Goal: Complete application form

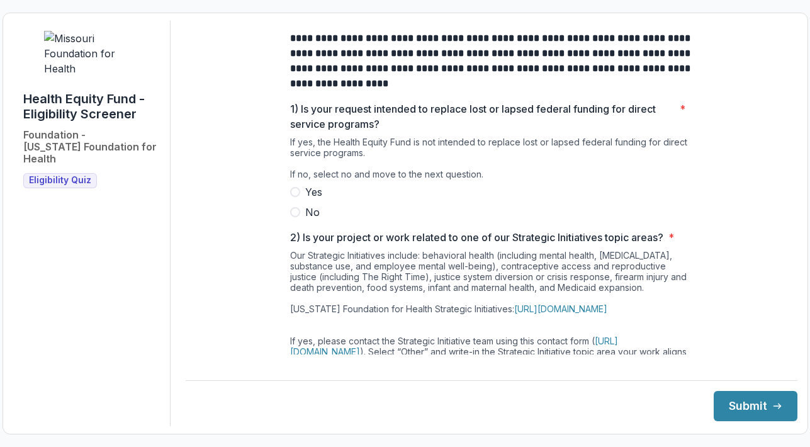
click at [311, 220] on span "No" at bounding box center [312, 211] width 14 height 15
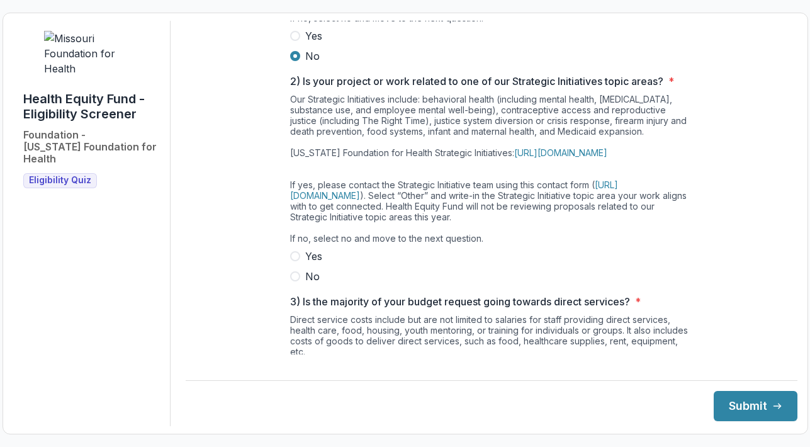
scroll to position [157, 0]
click at [326, 263] on label "Yes" at bounding box center [491, 255] width 403 height 15
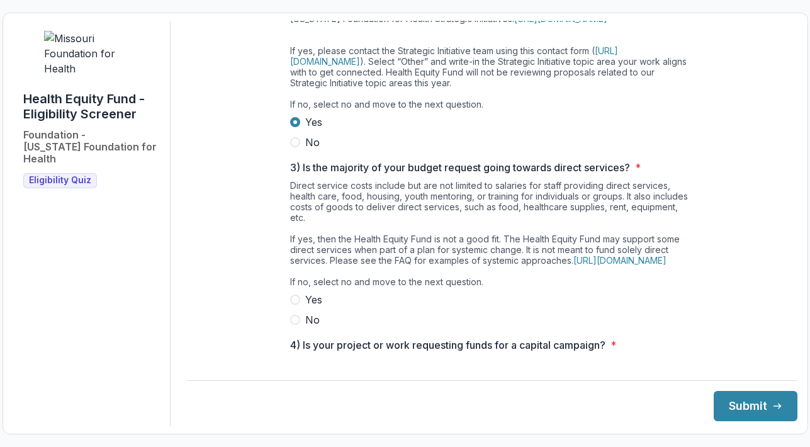
scroll to position [322, 0]
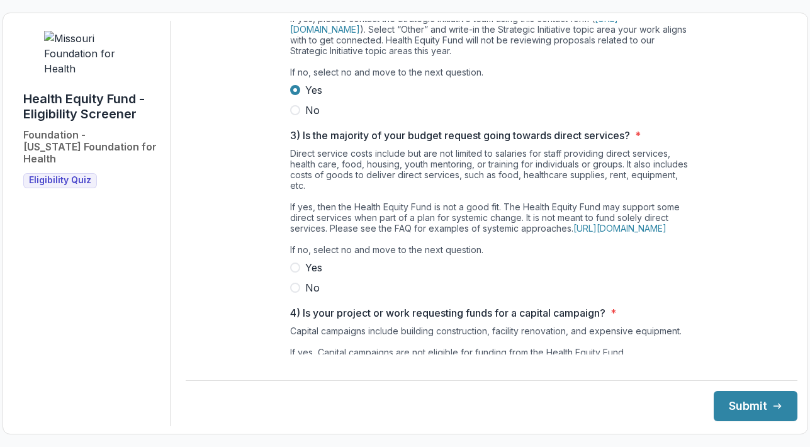
click at [299, 295] on label "No" at bounding box center [491, 287] width 403 height 15
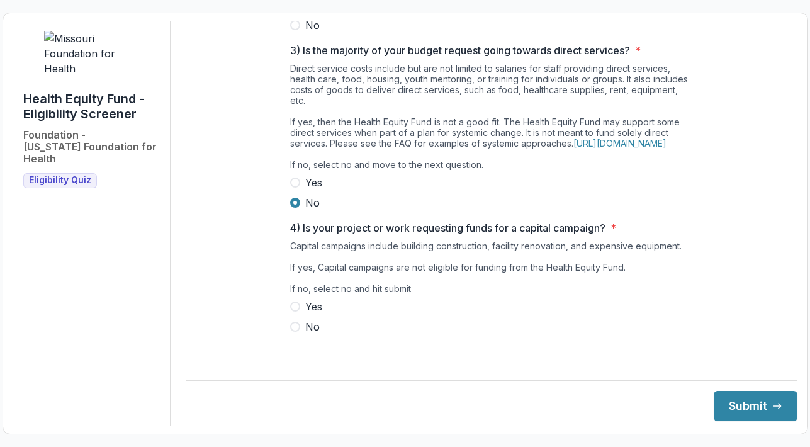
click at [307, 334] on span "No" at bounding box center [312, 326] width 14 height 15
click at [749, 409] on button "Submit" at bounding box center [755, 406] width 84 height 30
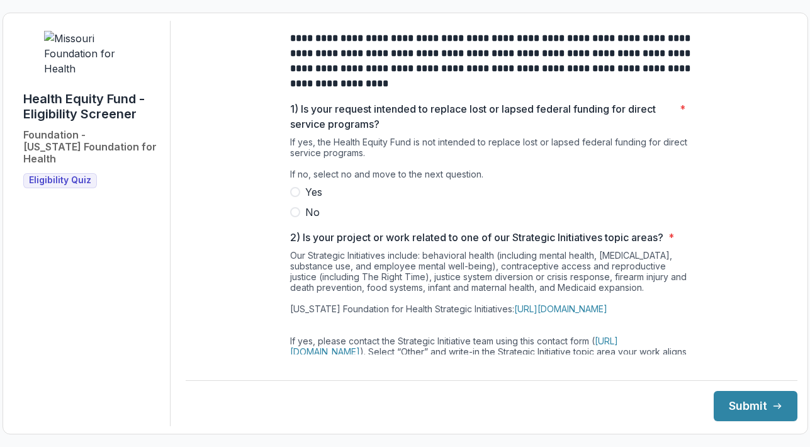
click at [309, 220] on span "No" at bounding box center [312, 211] width 14 height 15
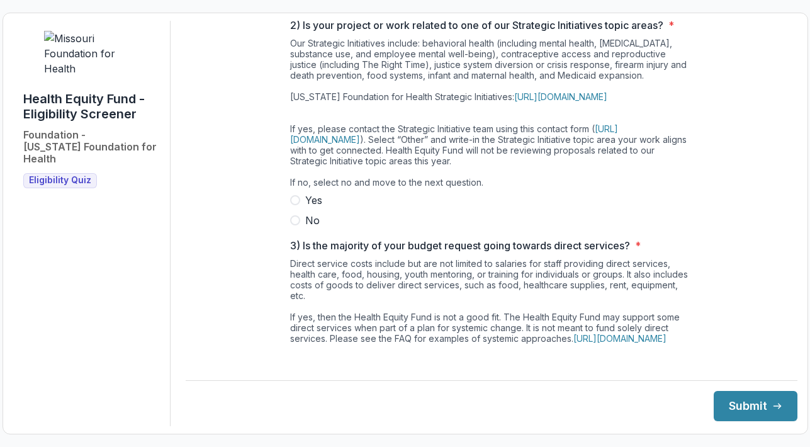
scroll to position [213, 0]
click at [302, 227] on label "No" at bounding box center [491, 219] width 403 height 15
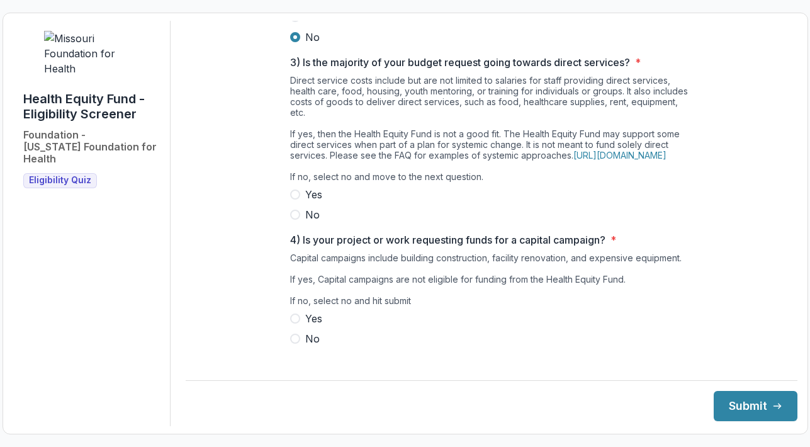
scroll to position [399, 0]
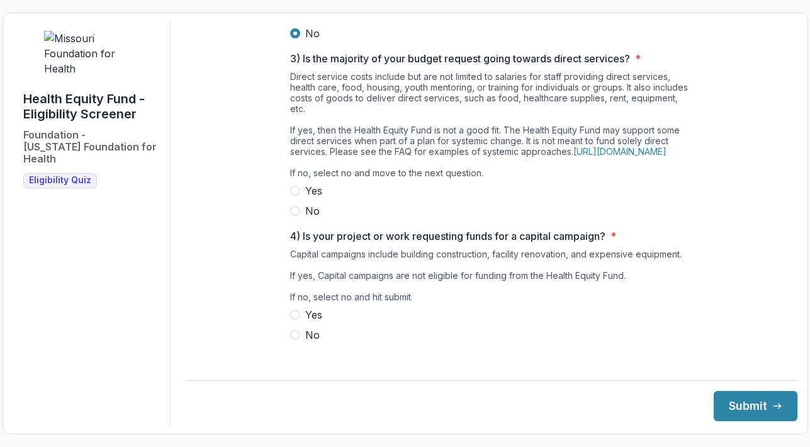
click at [301, 218] on label "No" at bounding box center [491, 210] width 403 height 15
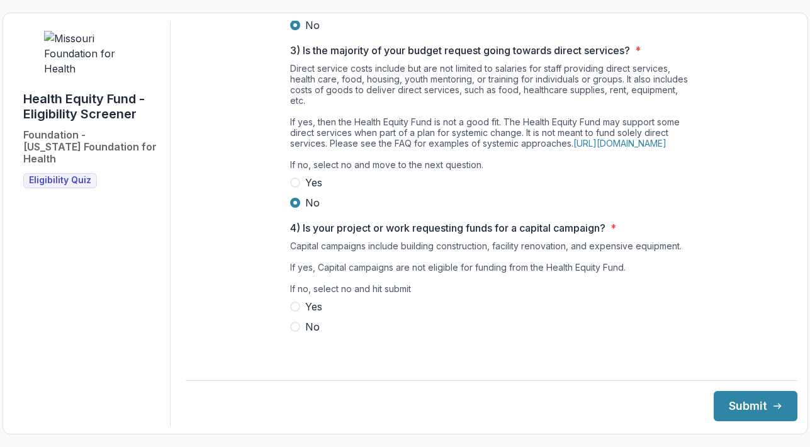
click at [310, 334] on span "No" at bounding box center [312, 326] width 14 height 15
click at [741, 398] on button "Submit" at bounding box center [755, 406] width 84 height 30
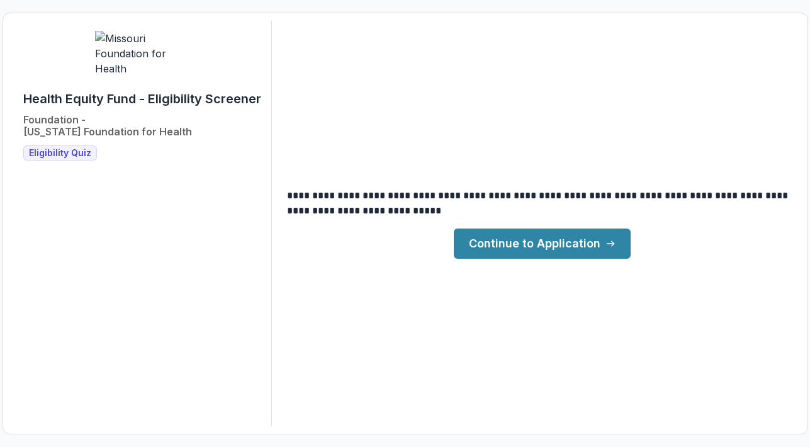
click at [590, 242] on link "Continue to Application" at bounding box center [542, 243] width 177 height 30
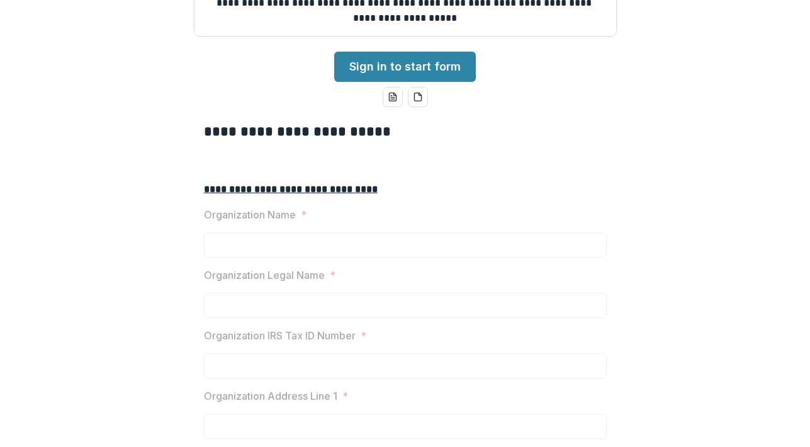
scroll to position [158, 0]
click at [433, 82] on link "Sign in to start form" at bounding box center [405, 67] width 142 height 30
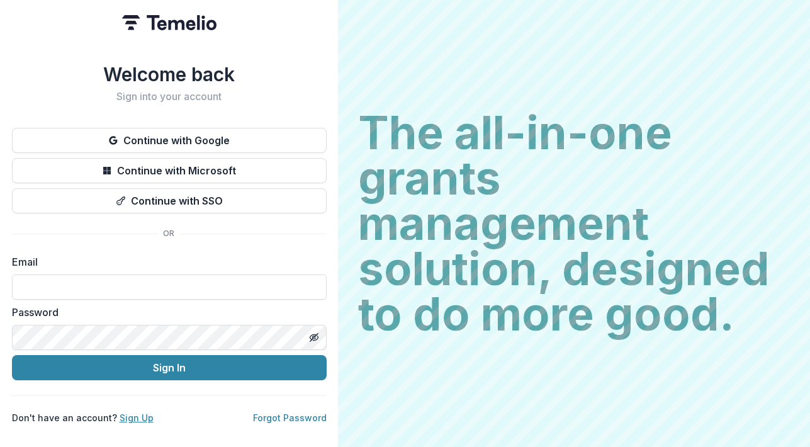
click at [136, 412] on link "Sign Up" at bounding box center [137, 417] width 34 height 11
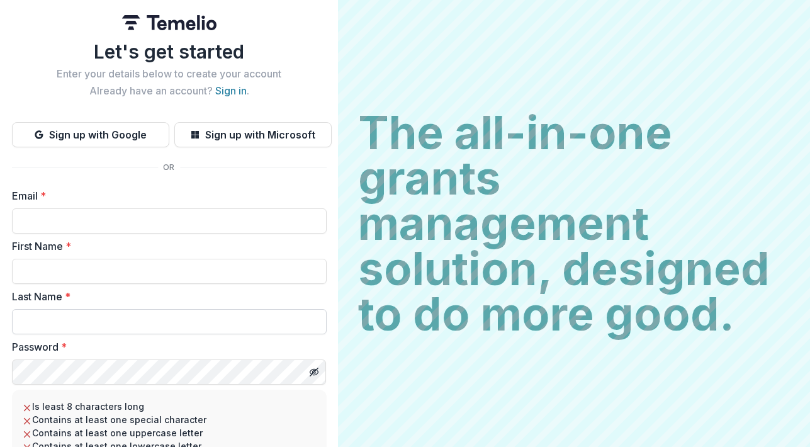
scroll to position [45, 0]
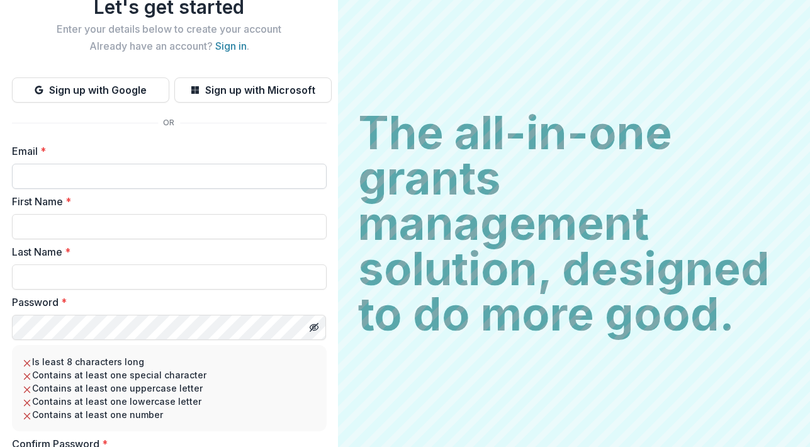
click at [164, 175] on input "Email *" at bounding box center [169, 176] width 315 height 25
type input "**********"
click at [126, 226] on input "First Name *" at bounding box center [169, 226] width 315 height 25
type input "*******"
click at [57, 275] on input "Last Name *" at bounding box center [169, 276] width 315 height 25
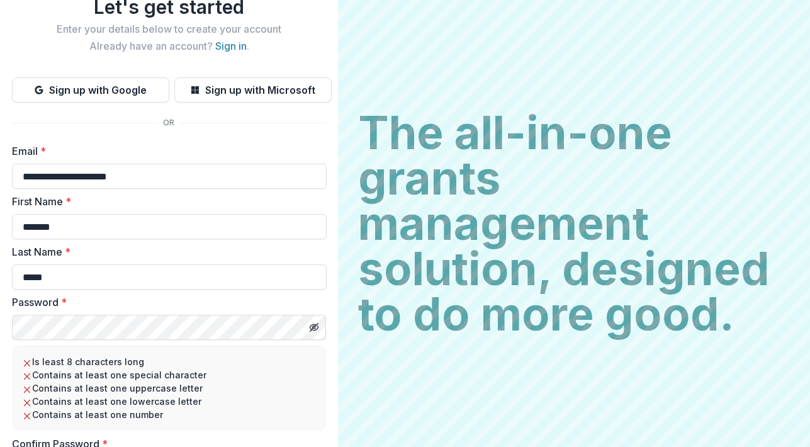
type input "*****"
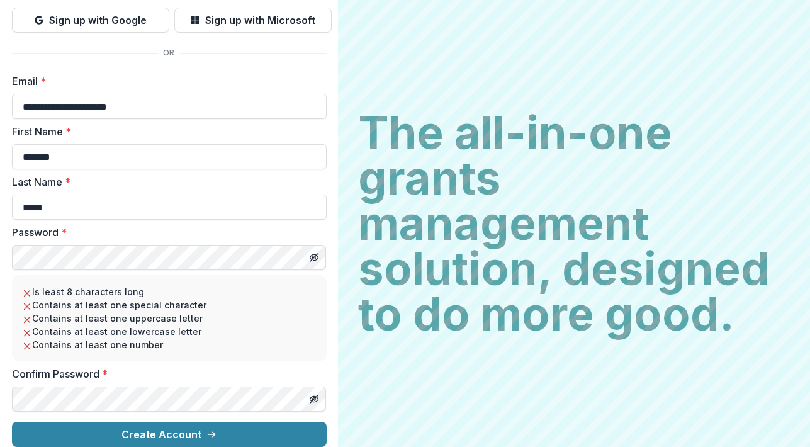
scroll to position [124, 0]
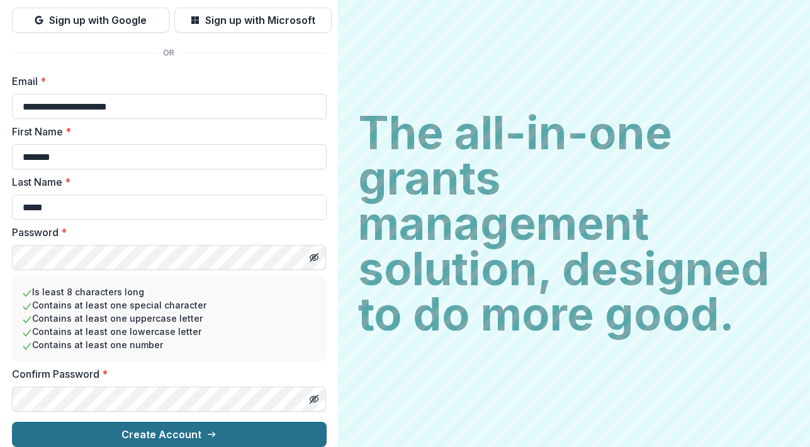
click at [152, 428] on button "Create Account" at bounding box center [169, 434] width 315 height 25
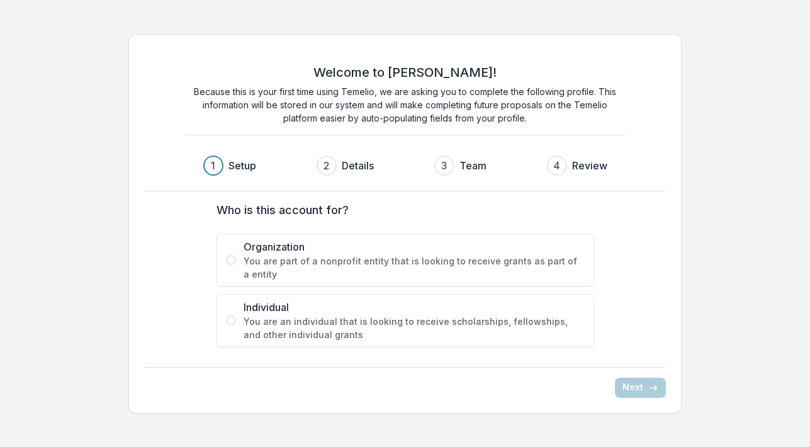
click at [451, 310] on span "Individual" at bounding box center [413, 306] width 341 height 15
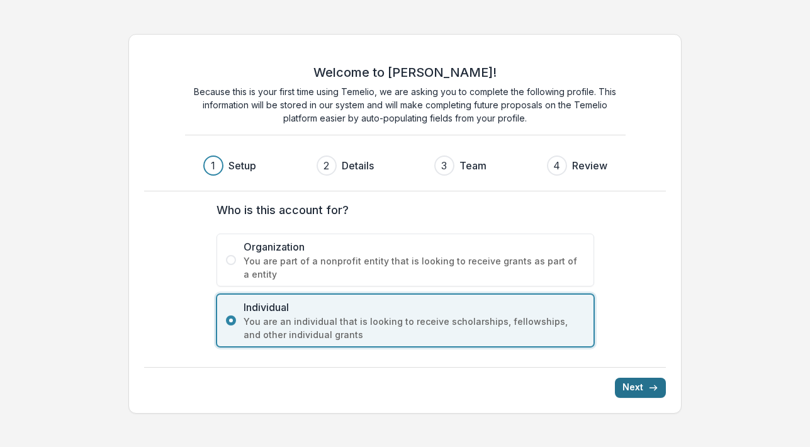
click at [630, 385] on button "Next" at bounding box center [640, 387] width 51 height 20
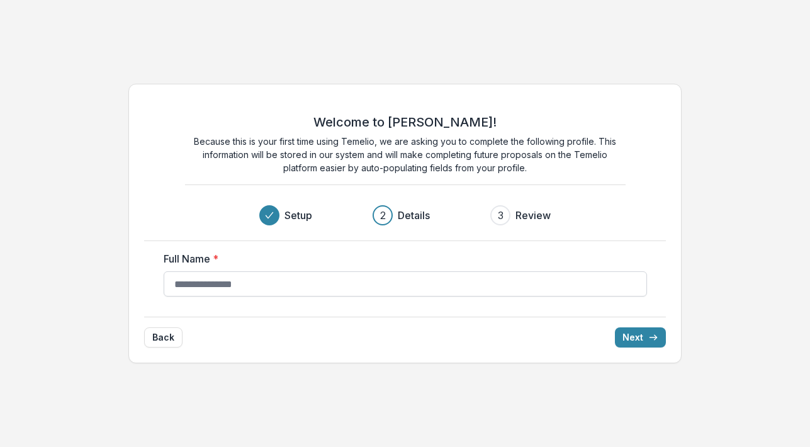
click at [518, 276] on input "Full Name *" at bounding box center [405, 283] width 483 height 25
type input "*"
type input "**********"
click at [172, 335] on button "Back" at bounding box center [163, 337] width 38 height 20
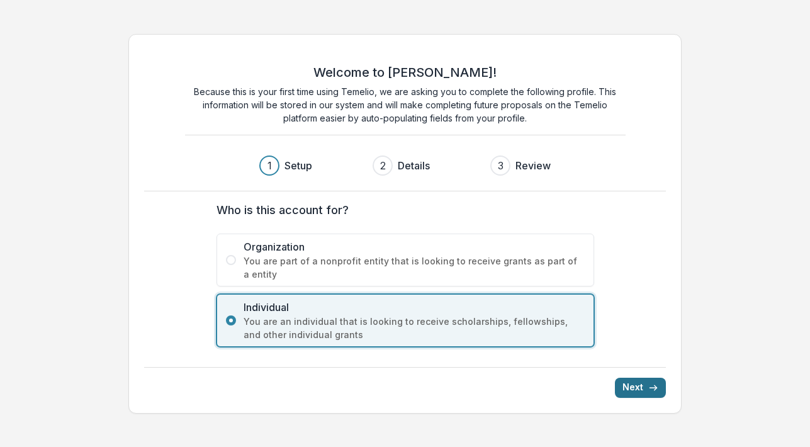
click at [649, 383] on icon "submit" at bounding box center [653, 388] width 10 height 10
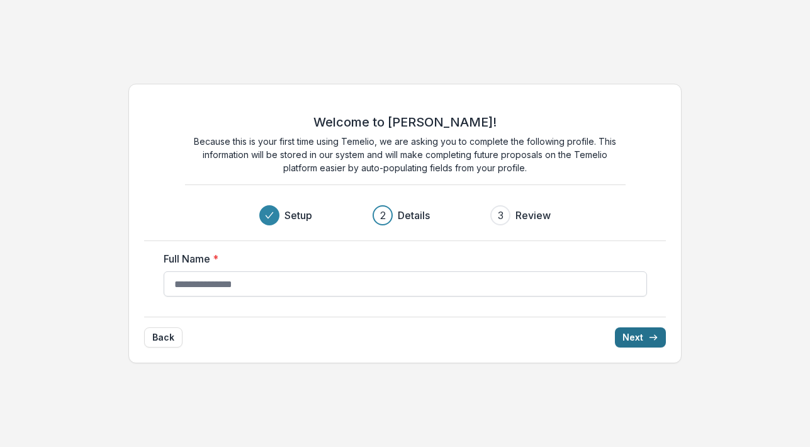
click at [334, 293] on input "Full Name *" at bounding box center [405, 283] width 483 height 25
type input "**********"
click at [644, 333] on button "Next" at bounding box center [640, 337] width 51 height 20
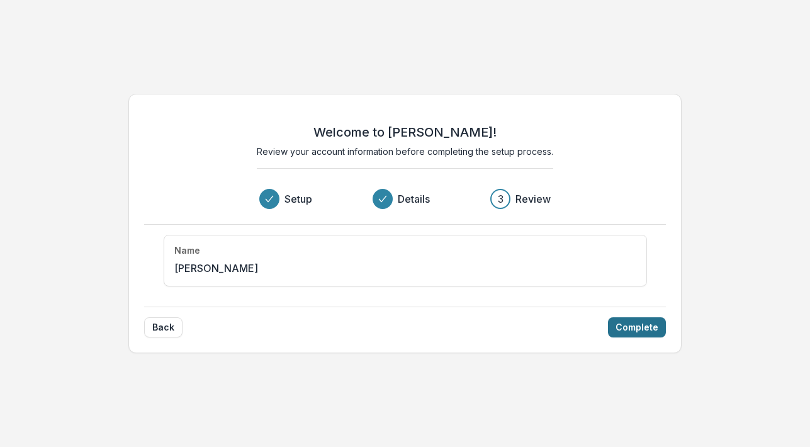
click at [647, 322] on button "Complete" at bounding box center [637, 327] width 58 height 20
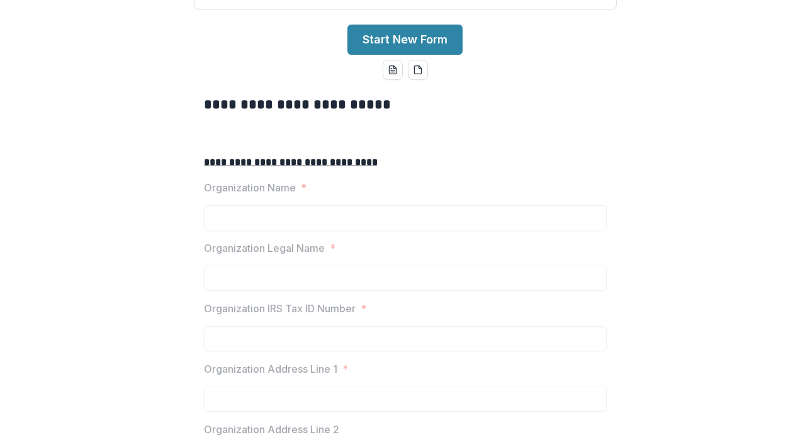
scroll to position [210, 0]
click at [427, 55] on button "Start New Form" at bounding box center [404, 40] width 115 height 30
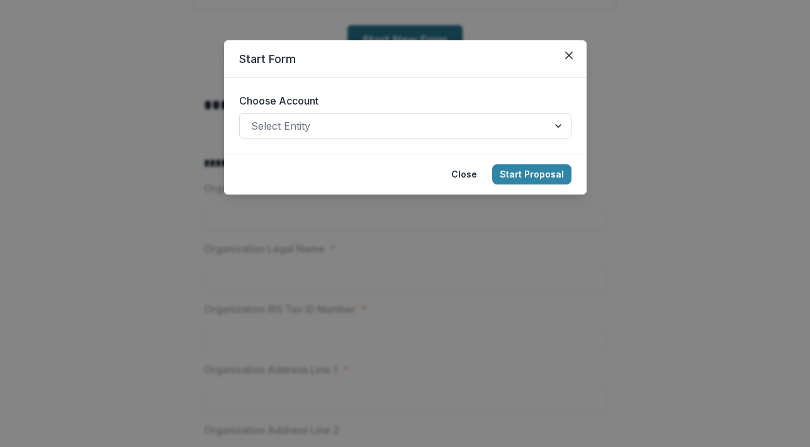
click at [427, 129] on div at bounding box center [394, 126] width 286 height 18
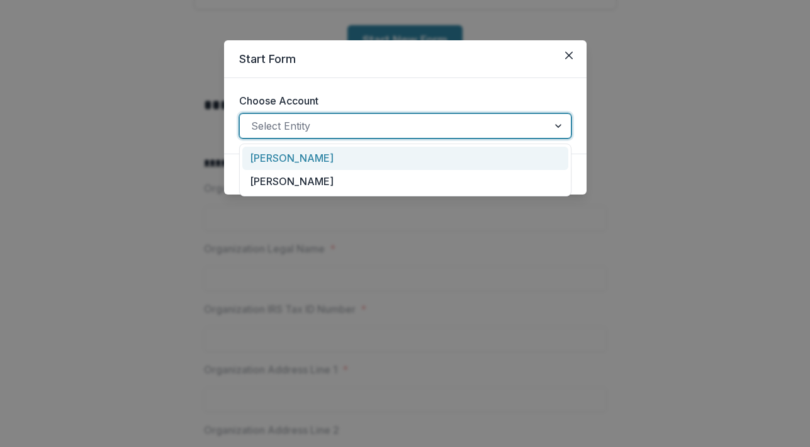
click at [410, 161] on div "Lindsay Stark" at bounding box center [405, 158] width 326 height 23
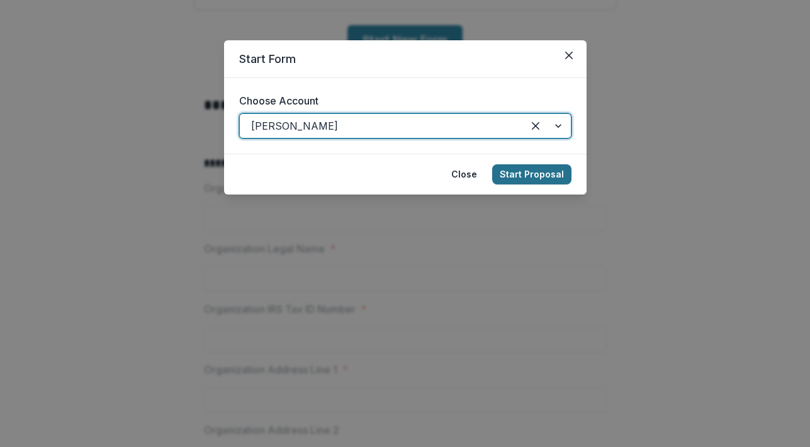
click at [541, 172] on button "Start Proposal" at bounding box center [531, 174] width 79 height 20
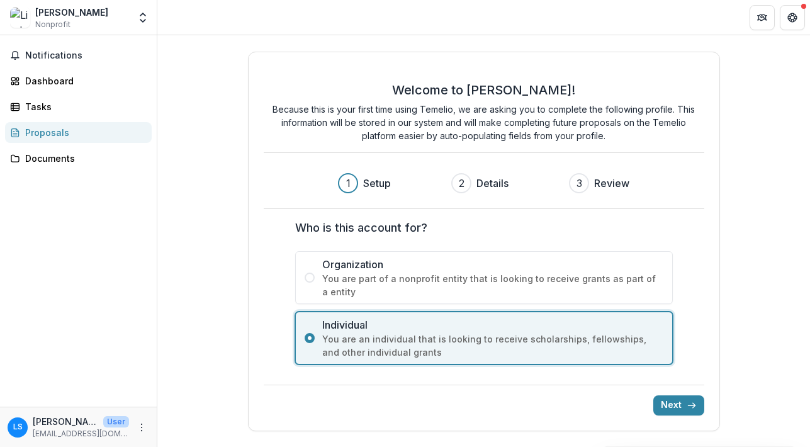
click at [669, 408] on button "Next" at bounding box center [678, 405] width 51 height 20
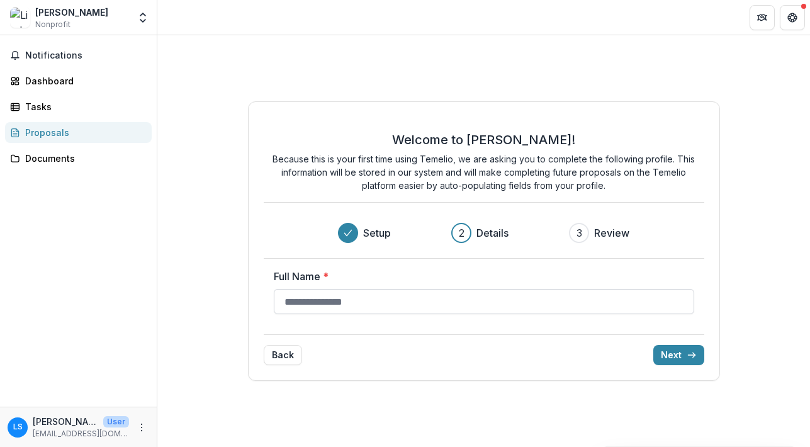
click at [538, 305] on input "Full Name *" at bounding box center [484, 301] width 420 height 25
type input "**********"
click at [680, 349] on button "Next" at bounding box center [678, 355] width 51 height 20
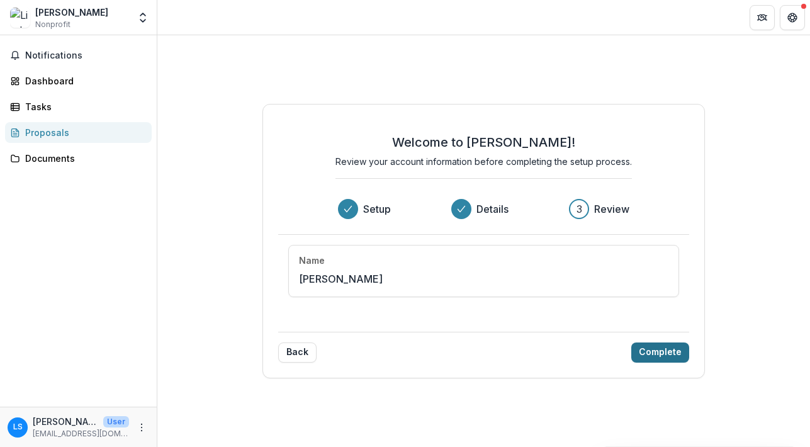
click at [679, 354] on button "Complete" at bounding box center [660, 352] width 58 height 20
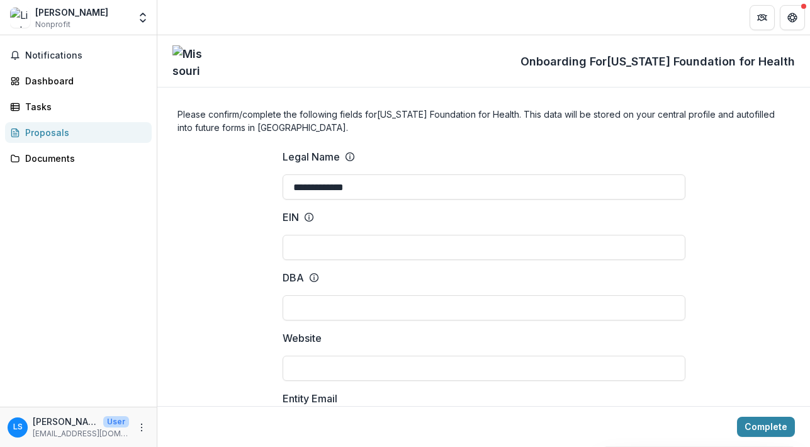
scroll to position [59, 0]
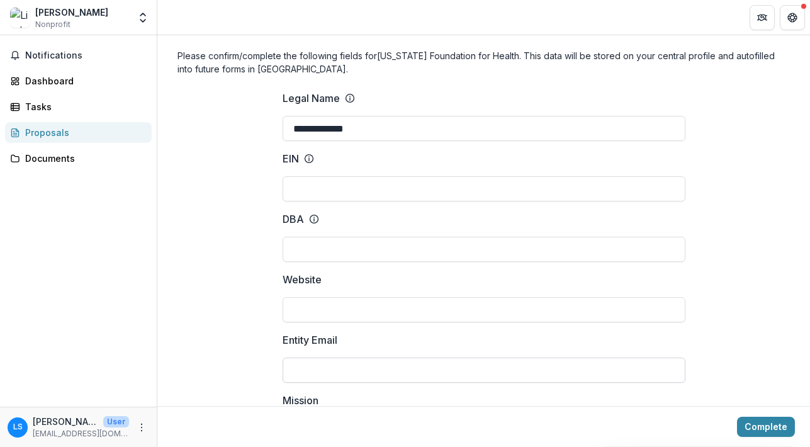
click at [301, 370] on input "Entity Email" at bounding box center [483, 369] width 403 height 25
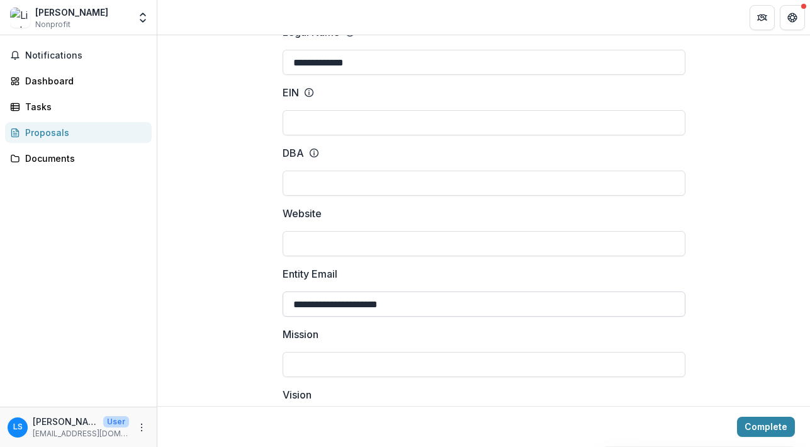
scroll to position [125, 0]
click at [382, 303] on input "**********" at bounding box center [483, 303] width 403 height 25
type input "**********"
click at [418, 330] on label "Mission" at bounding box center [479, 333] width 395 height 15
click at [418, 351] on input "Mission" at bounding box center [483, 363] width 403 height 25
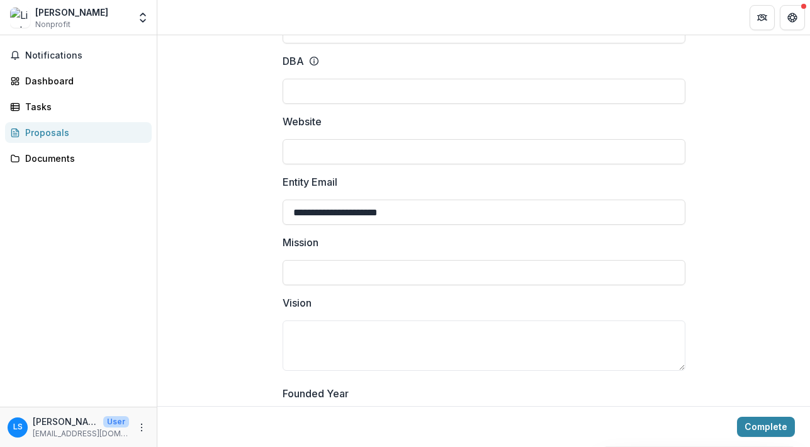
scroll to position [218, 0]
click at [423, 279] on input "Mission" at bounding box center [483, 270] width 403 height 25
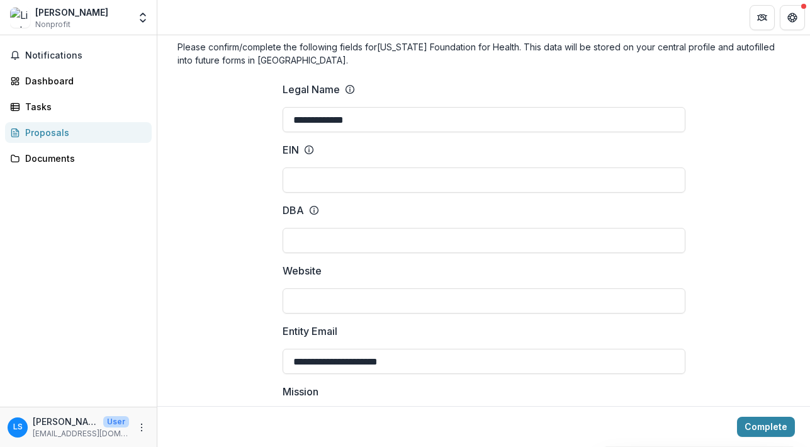
scroll to position [0, 0]
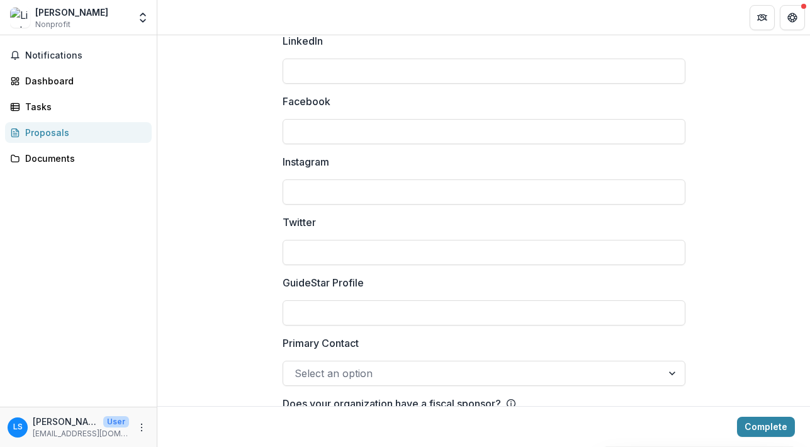
scroll to position [1788, 0]
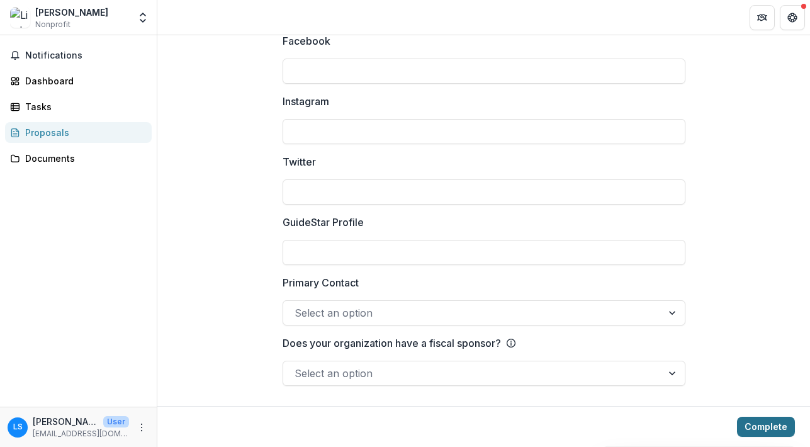
click at [764, 433] on button "Complete" at bounding box center [766, 426] width 58 height 20
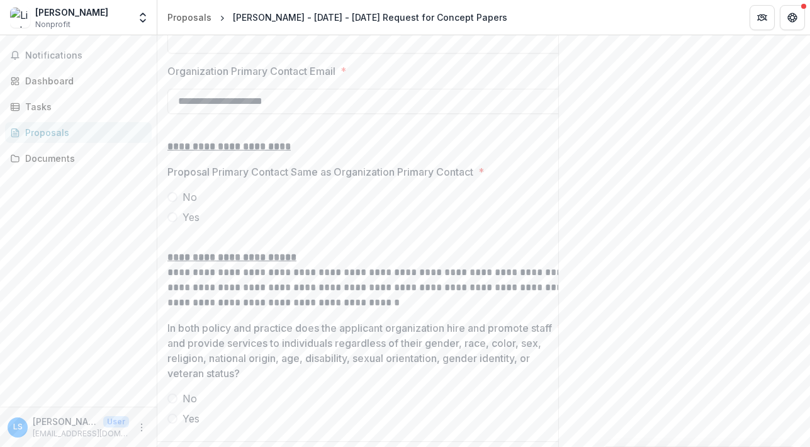
scroll to position [1563, 0]
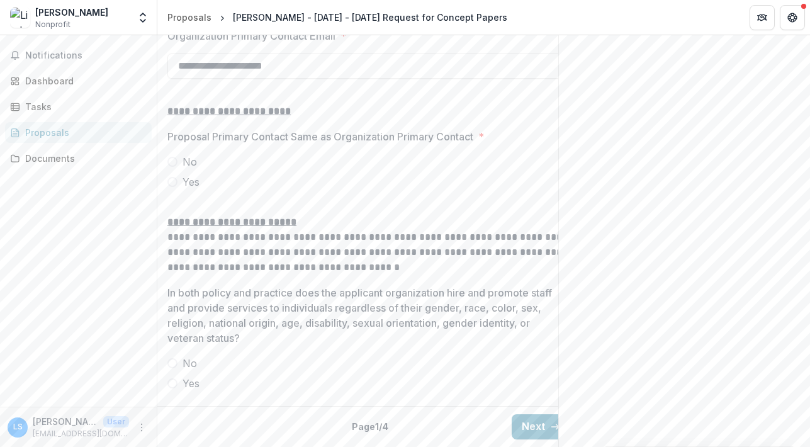
click at [182, 154] on label "No" at bounding box center [368, 161] width 403 height 15
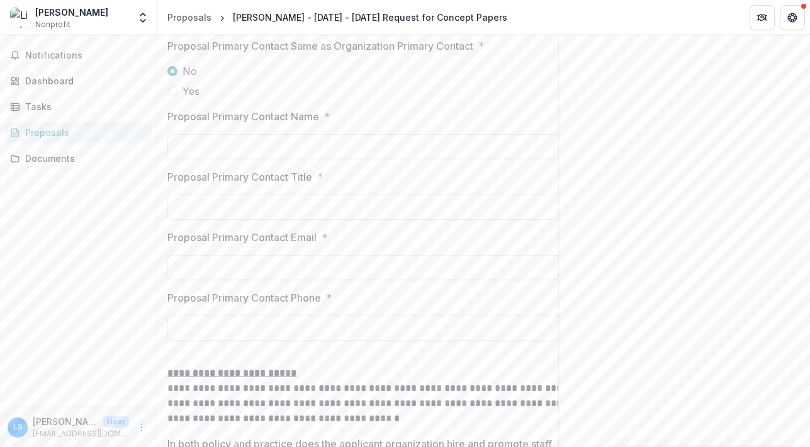
click at [182, 79] on span "No" at bounding box center [189, 71] width 14 height 15
click at [187, 99] on span "Yes" at bounding box center [190, 91] width 17 height 15
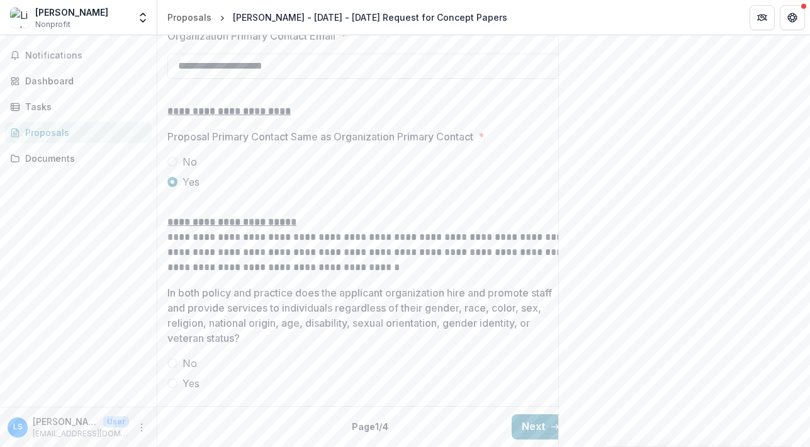
click at [184, 154] on span "No" at bounding box center [189, 161] width 14 height 15
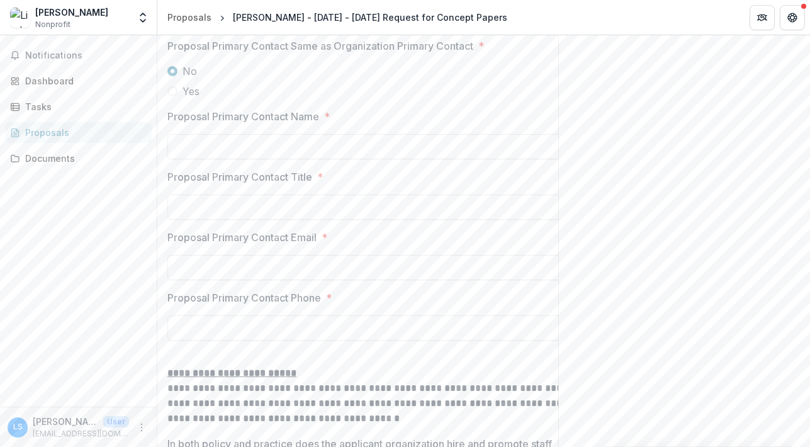
scroll to position [1668, 0]
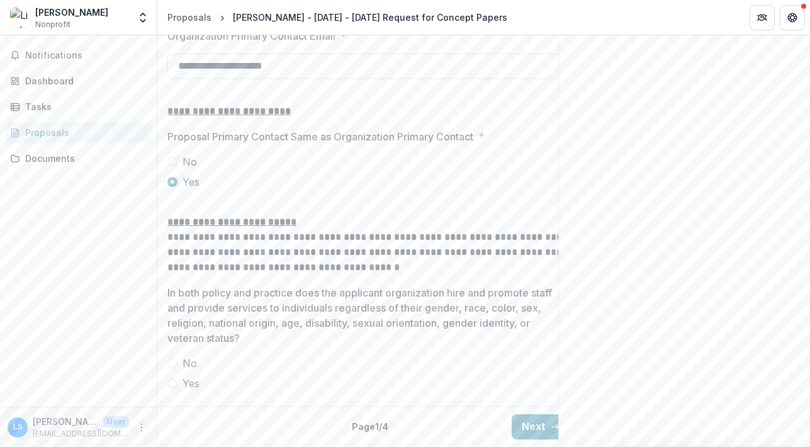
scroll to position [1563, 0]
click at [184, 355] on span "No" at bounding box center [189, 362] width 14 height 15
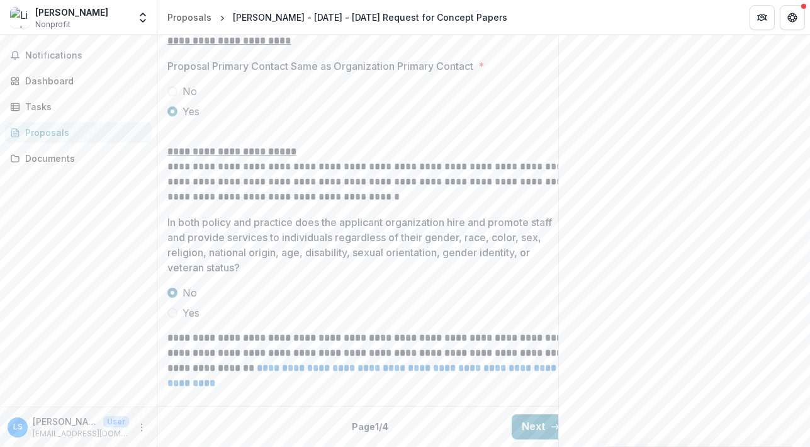
scroll to position [1634, 0]
click at [183, 305] on span "Yes" at bounding box center [190, 312] width 17 height 15
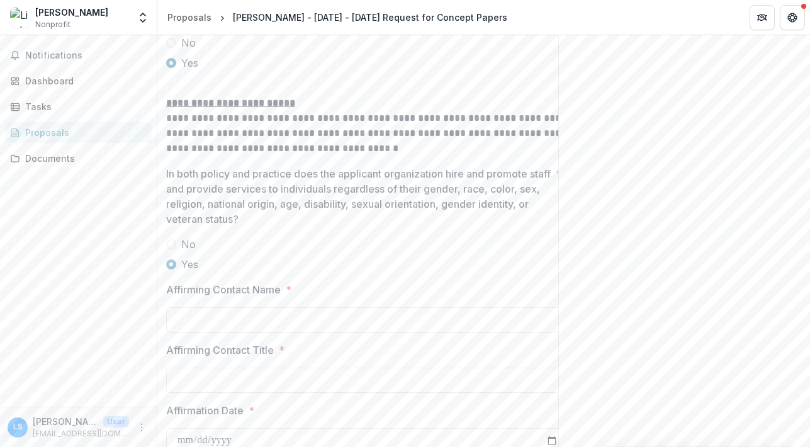
scroll to position [1745, 0]
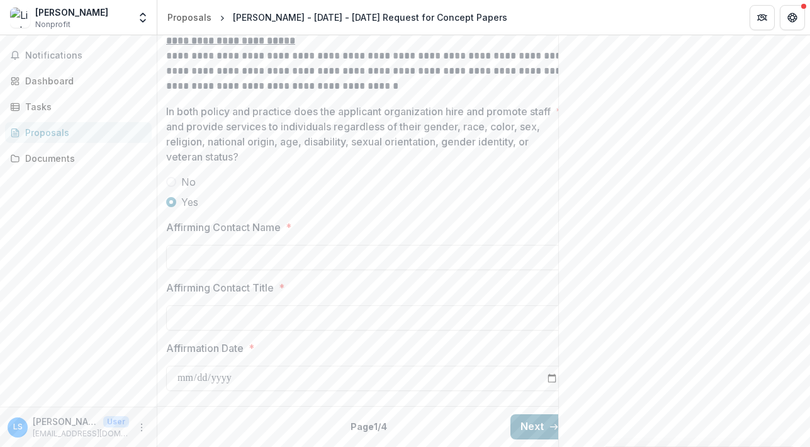
click at [533, 414] on button "Next" at bounding box center [539, 426] width 59 height 25
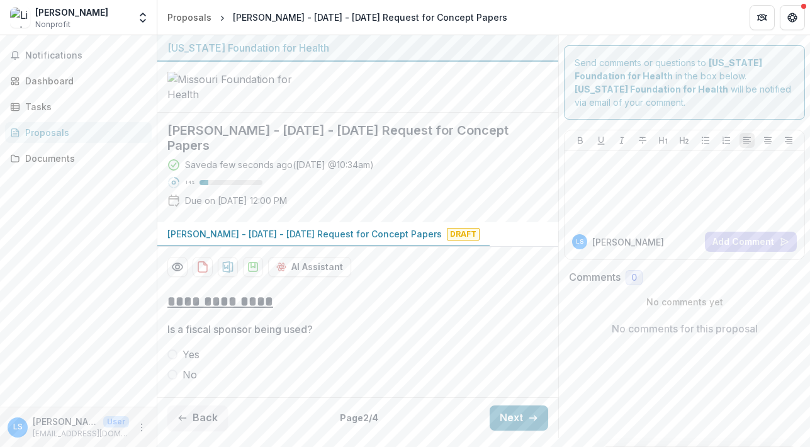
scroll to position [0, 0]
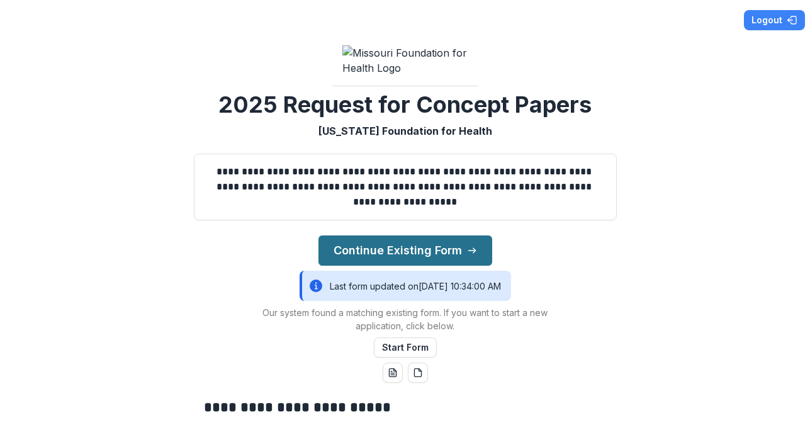
click at [338, 265] on button "Continue Existing Form" at bounding box center [405, 250] width 174 height 30
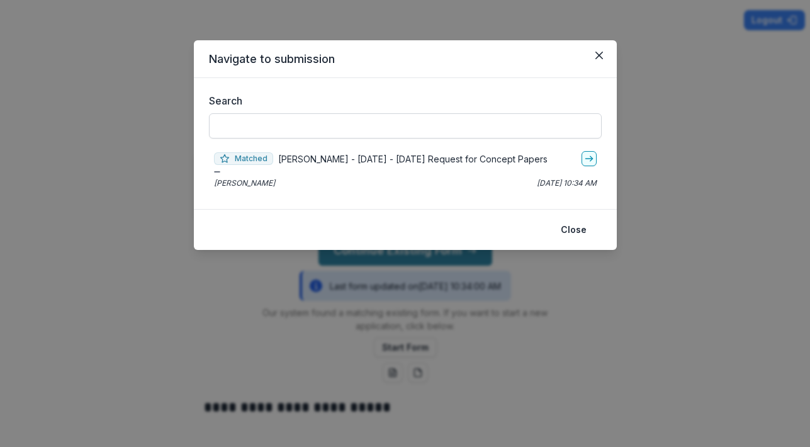
click at [517, 124] on input "Search" at bounding box center [405, 125] width 393 height 25
click at [595, 156] on link "go-to" at bounding box center [588, 158] width 15 height 15
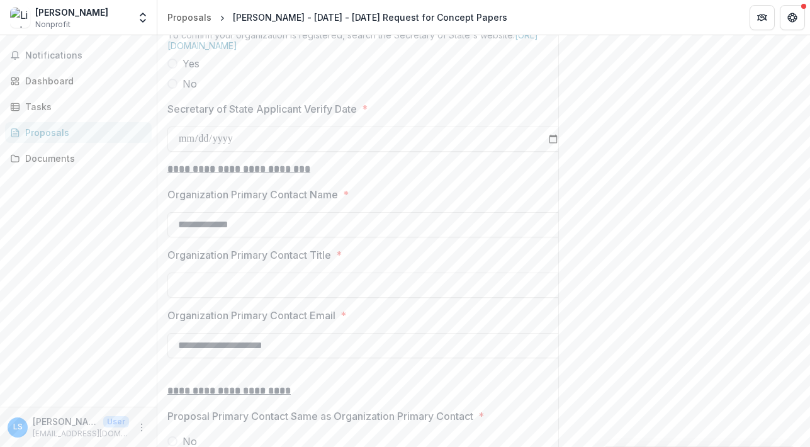
scroll to position [1745, 0]
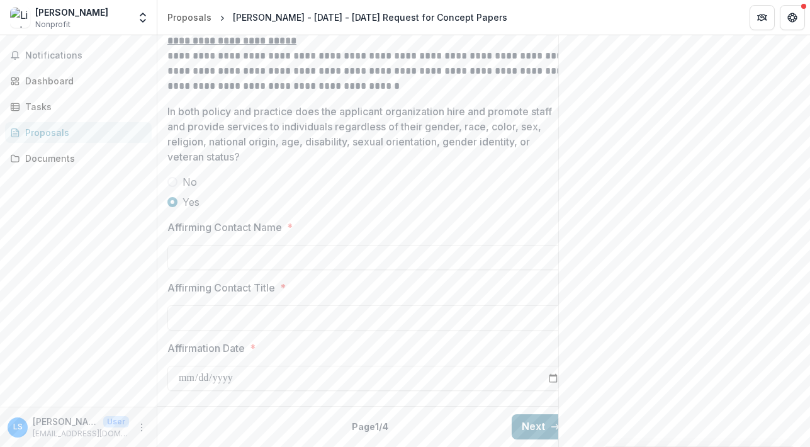
click at [540, 422] on button "Next" at bounding box center [540, 426] width 59 height 25
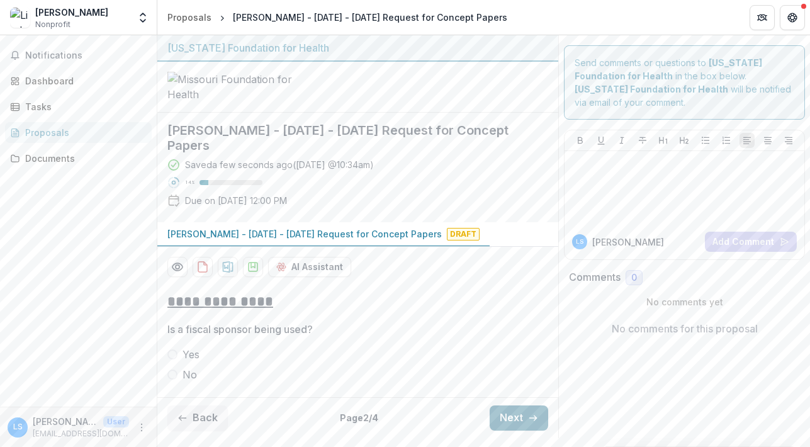
scroll to position [72, 0]
click at [178, 382] on label "No" at bounding box center [357, 374] width 381 height 15
click at [536, 425] on button "Next" at bounding box center [518, 417] width 59 height 25
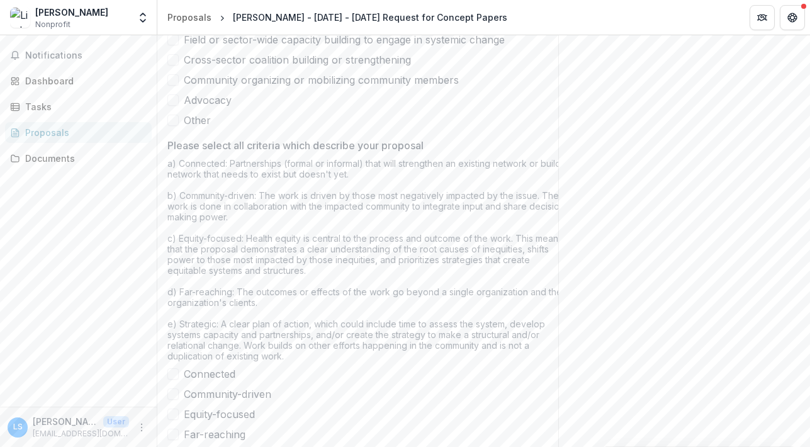
scroll to position [1111, 0]
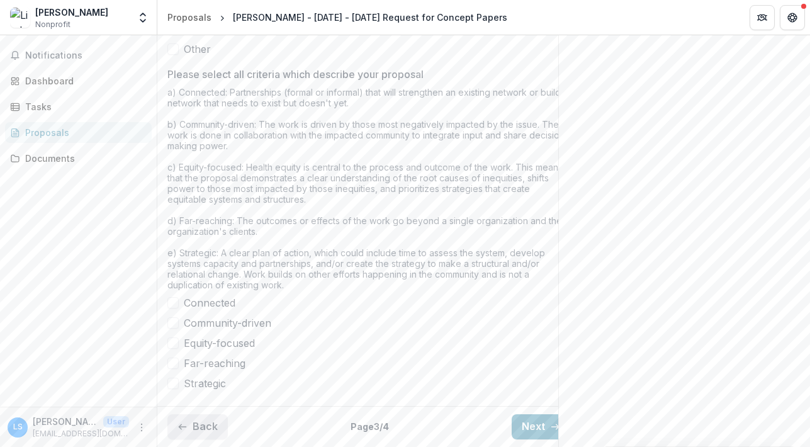
click at [197, 415] on button "Back" at bounding box center [197, 426] width 60 height 25
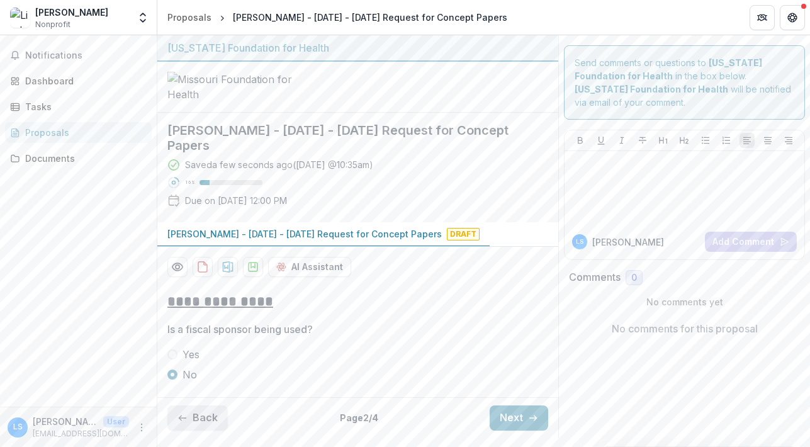
click at [203, 428] on button "Back" at bounding box center [197, 417] width 60 height 25
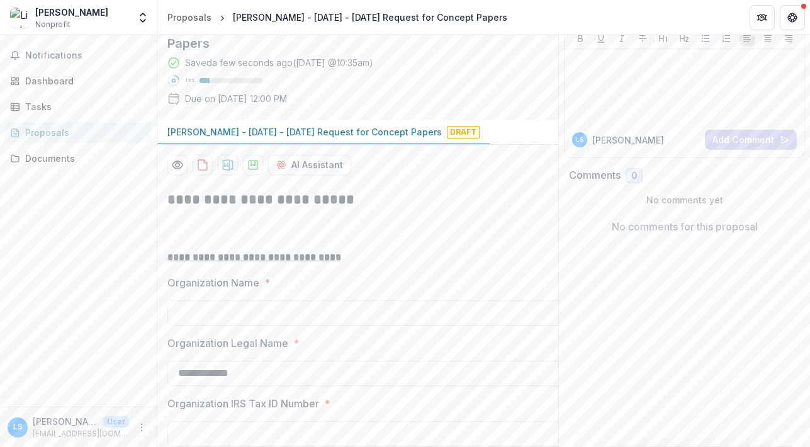
scroll to position [0, 0]
